Goal: Task Accomplishment & Management: Manage account settings

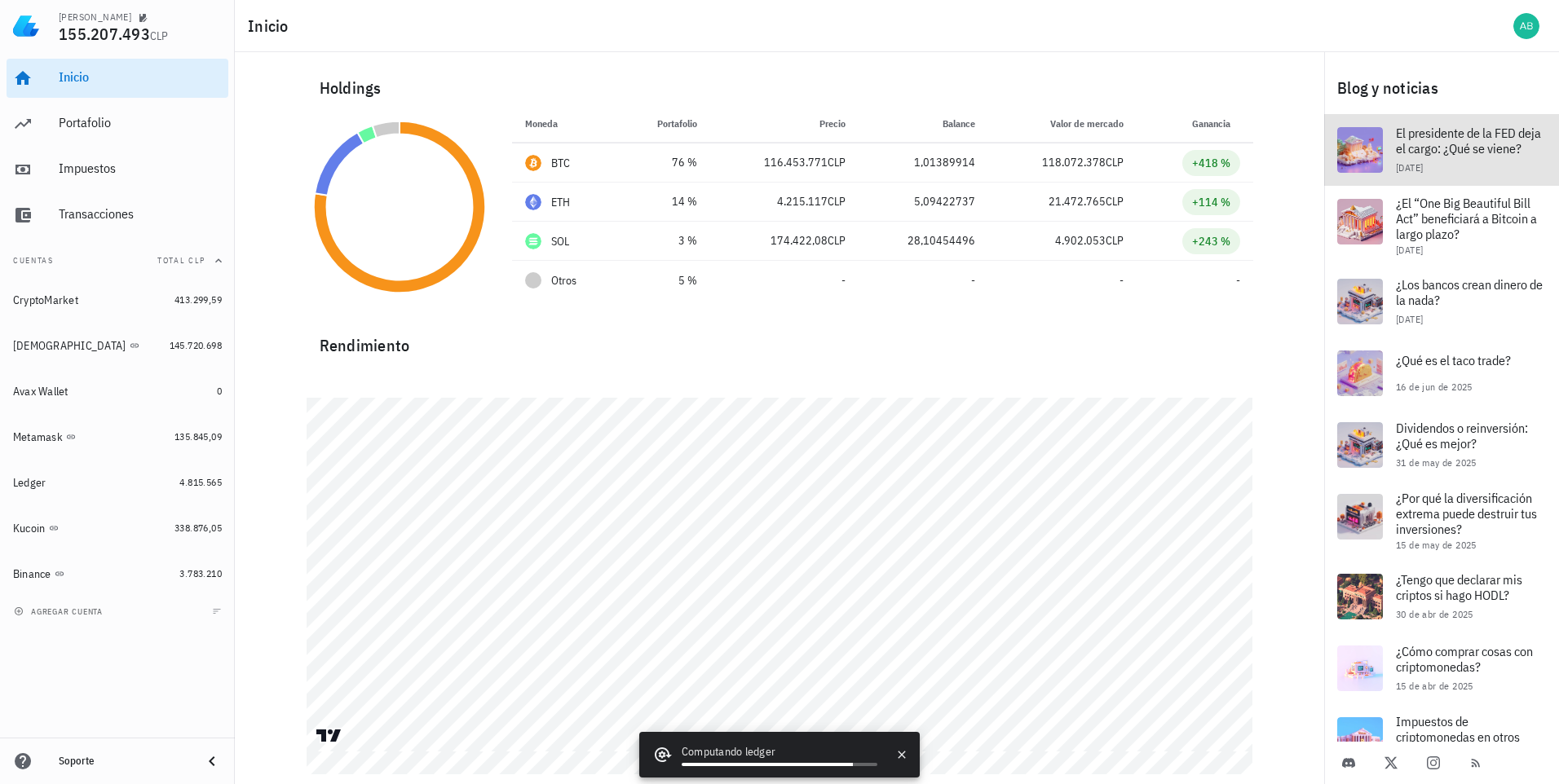
click at [1420, 152] on span "El presidente de la FED deja el cargo: ¿Qué se viene?" at bounding box center [1468, 140] width 145 height 32
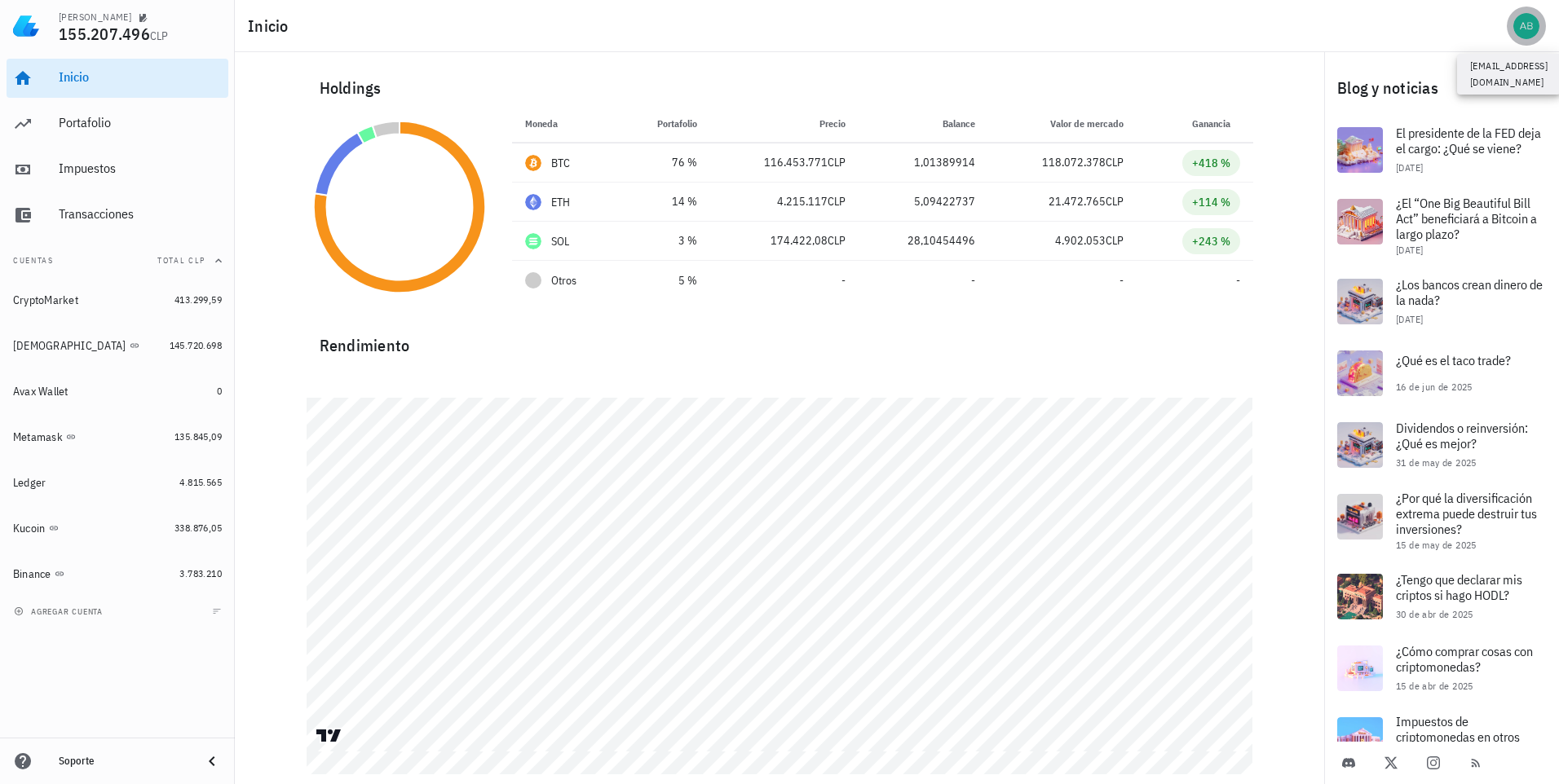
click at [1525, 26] on div "avatar" at bounding box center [1526, 25] width 26 height 26
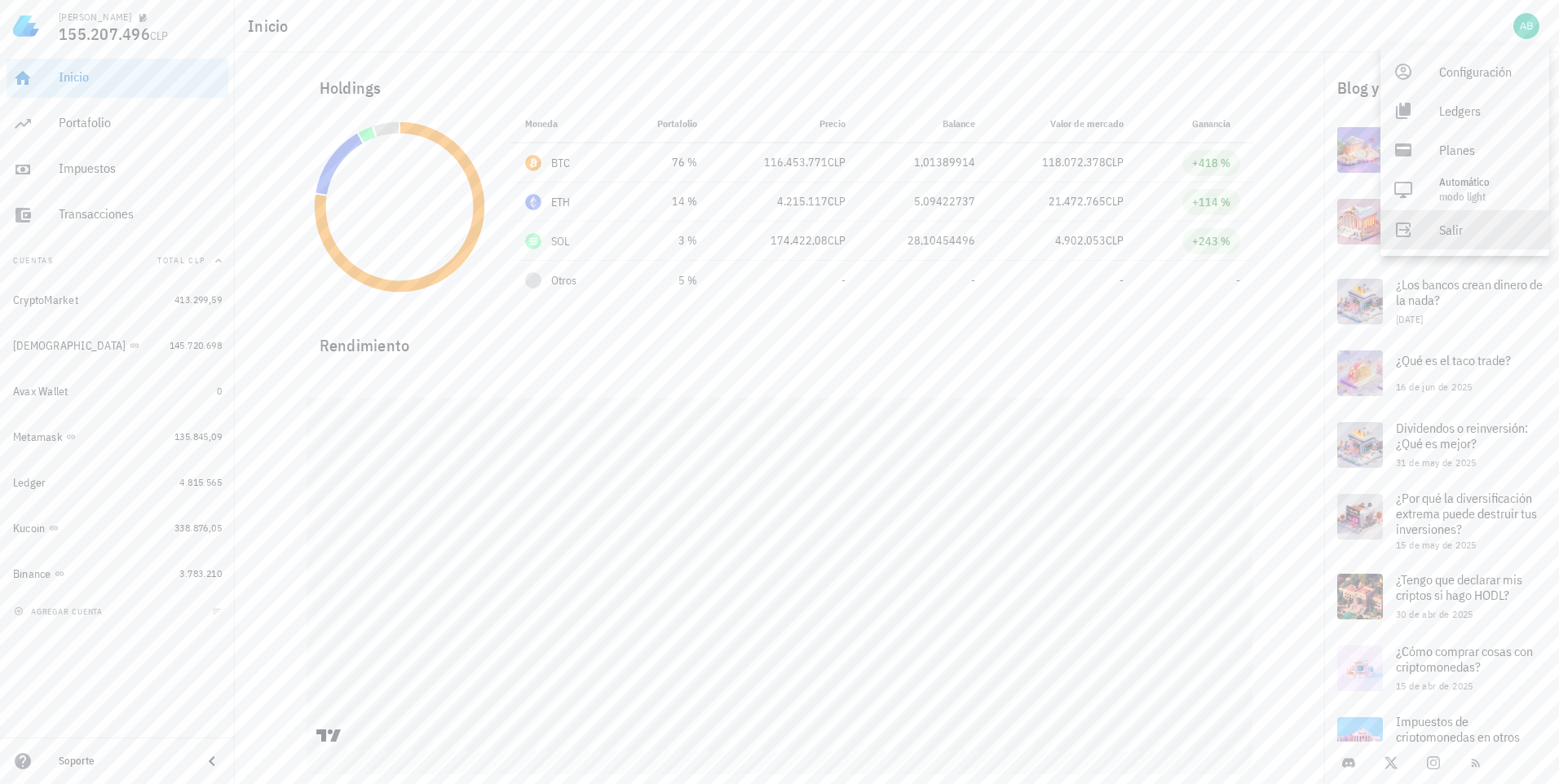
click at [1456, 230] on div "Salir" at bounding box center [1487, 230] width 97 height 33
